Goal: Register for event/course: Register for event/course

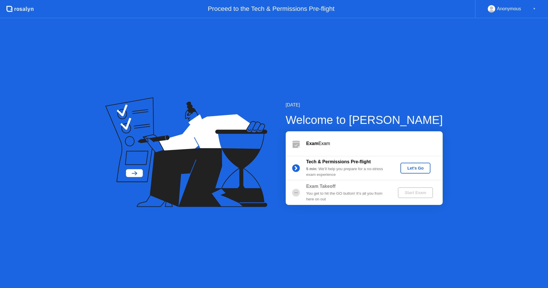
click at [407, 166] on div "Let's Go" at bounding box center [415, 168] width 25 height 5
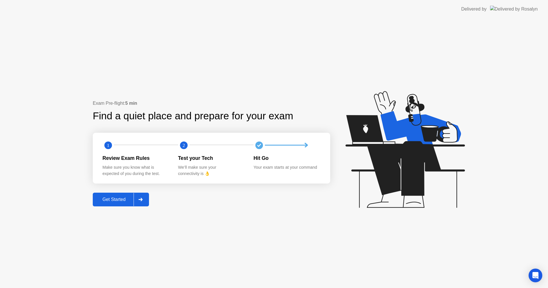
click at [118, 197] on div "Get Started" at bounding box center [113, 199] width 39 height 5
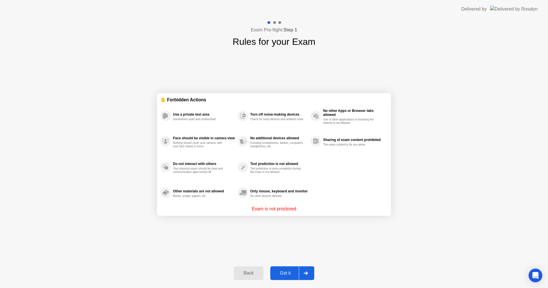
click at [279, 272] on div "Got it" at bounding box center [285, 272] width 27 height 5
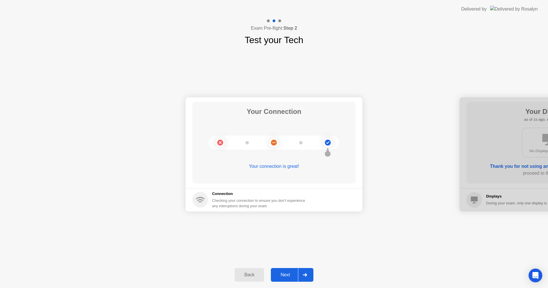
click at [281, 277] on div "Next" at bounding box center [284, 274] width 25 height 5
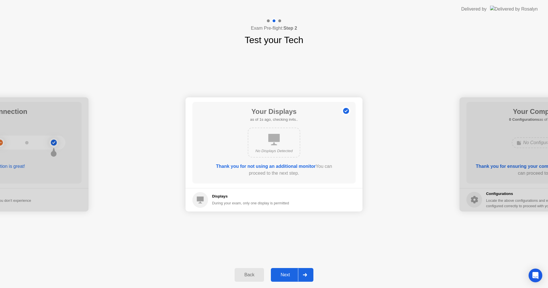
click at [286, 276] on div "Next" at bounding box center [284, 274] width 25 height 5
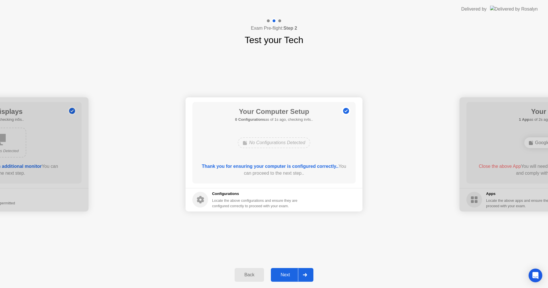
click at [284, 276] on div "Next" at bounding box center [284, 274] width 25 height 5
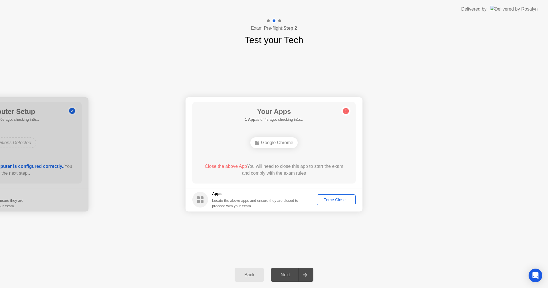
click at [339, 199] on div "Force Close..." at bounding box center [336, 199] width 35 height 5
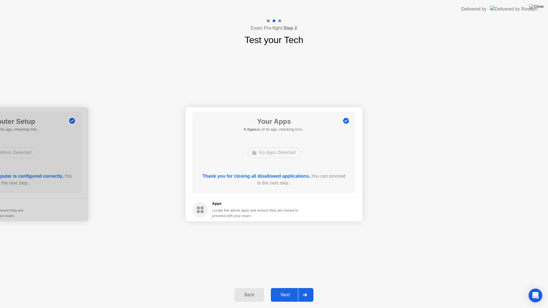
click at [288, 288] on div "Next" at bounding box center [284, 294] width 25 height 5
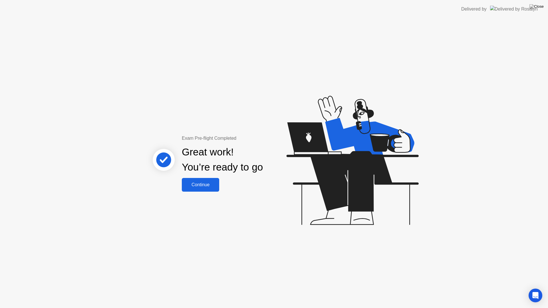
click at [207, 183] on div "Continue" at bounding box center [200, 184] width 34 height 5
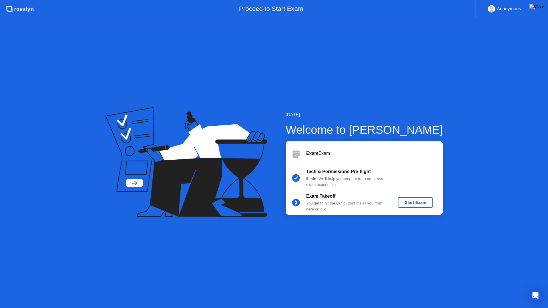
click at [406, 203] on div "Start Exam" at bounding box center [415, 202] width 31 height 5
